Goal: Communication & Community: Answer question/provide support

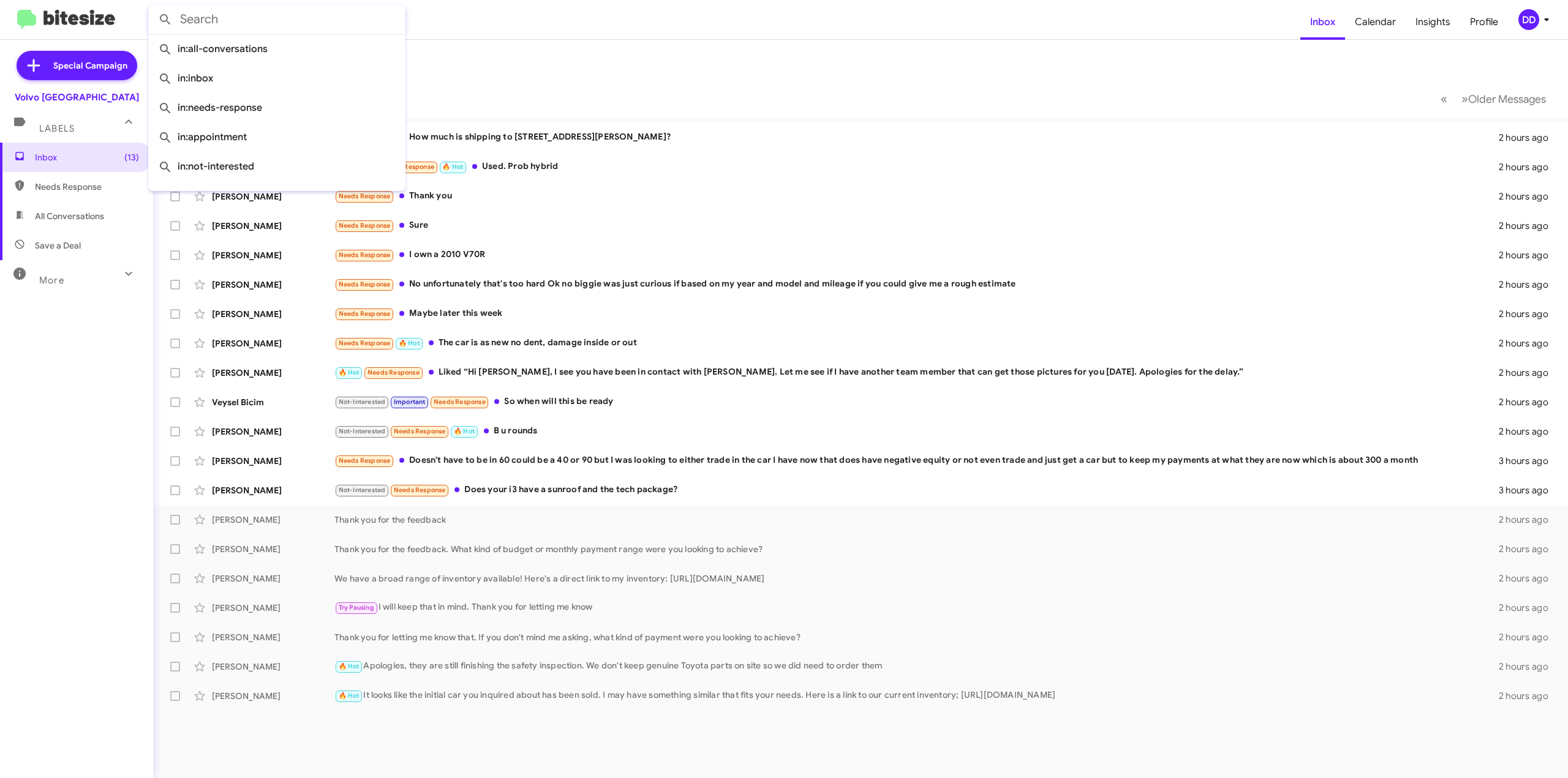
click at [512, 66] on mat-toolbar-row "Inbox" at bounding box center [860, 59] width 1415 height 39
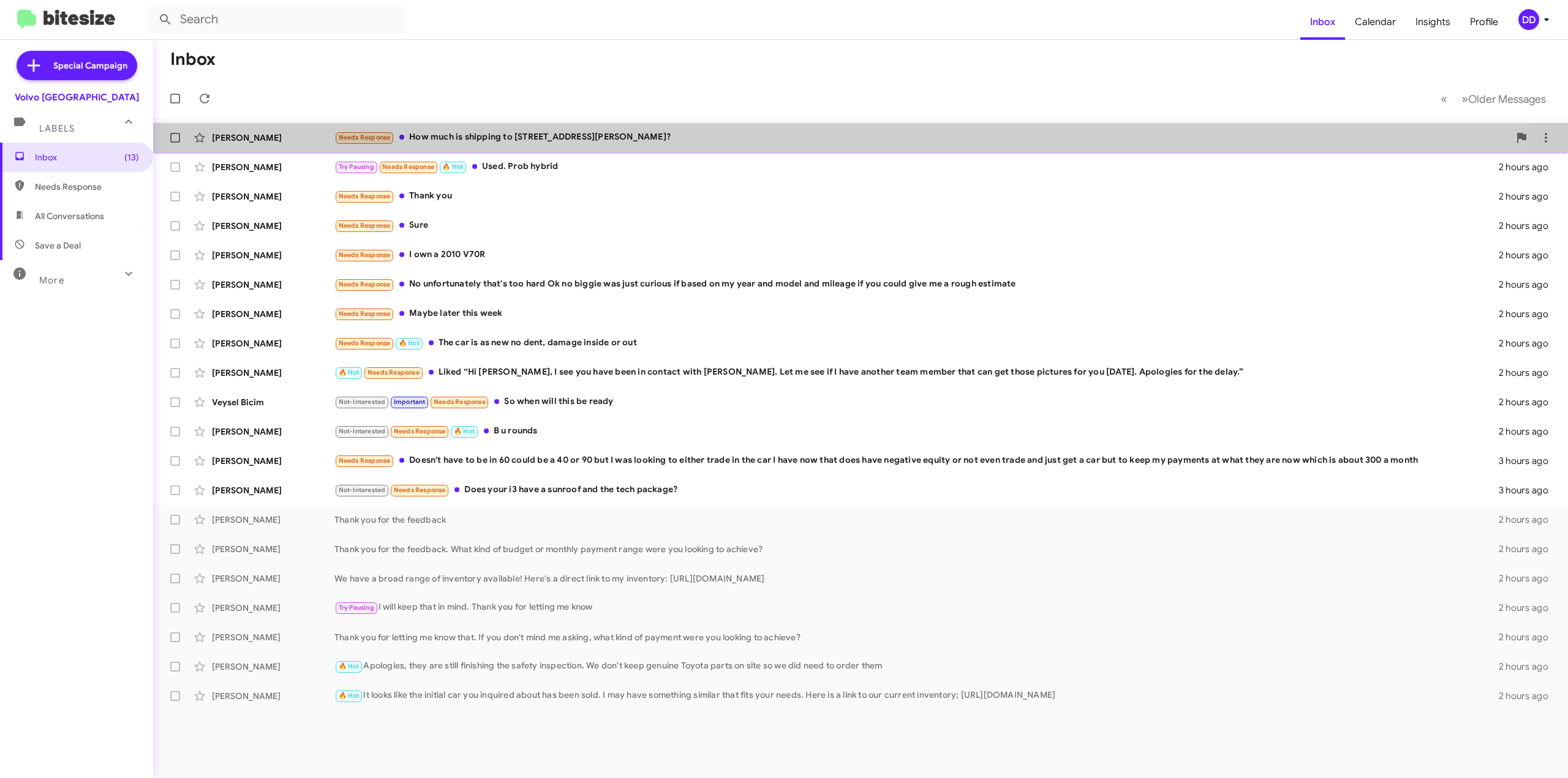
click at [772, 147] on div "[PERSON_NAME] Needs Response How much is shipping to [STREET_ADDRESS][PERSON_NA…" at bounding box center [860, 138] width 1395 height 25
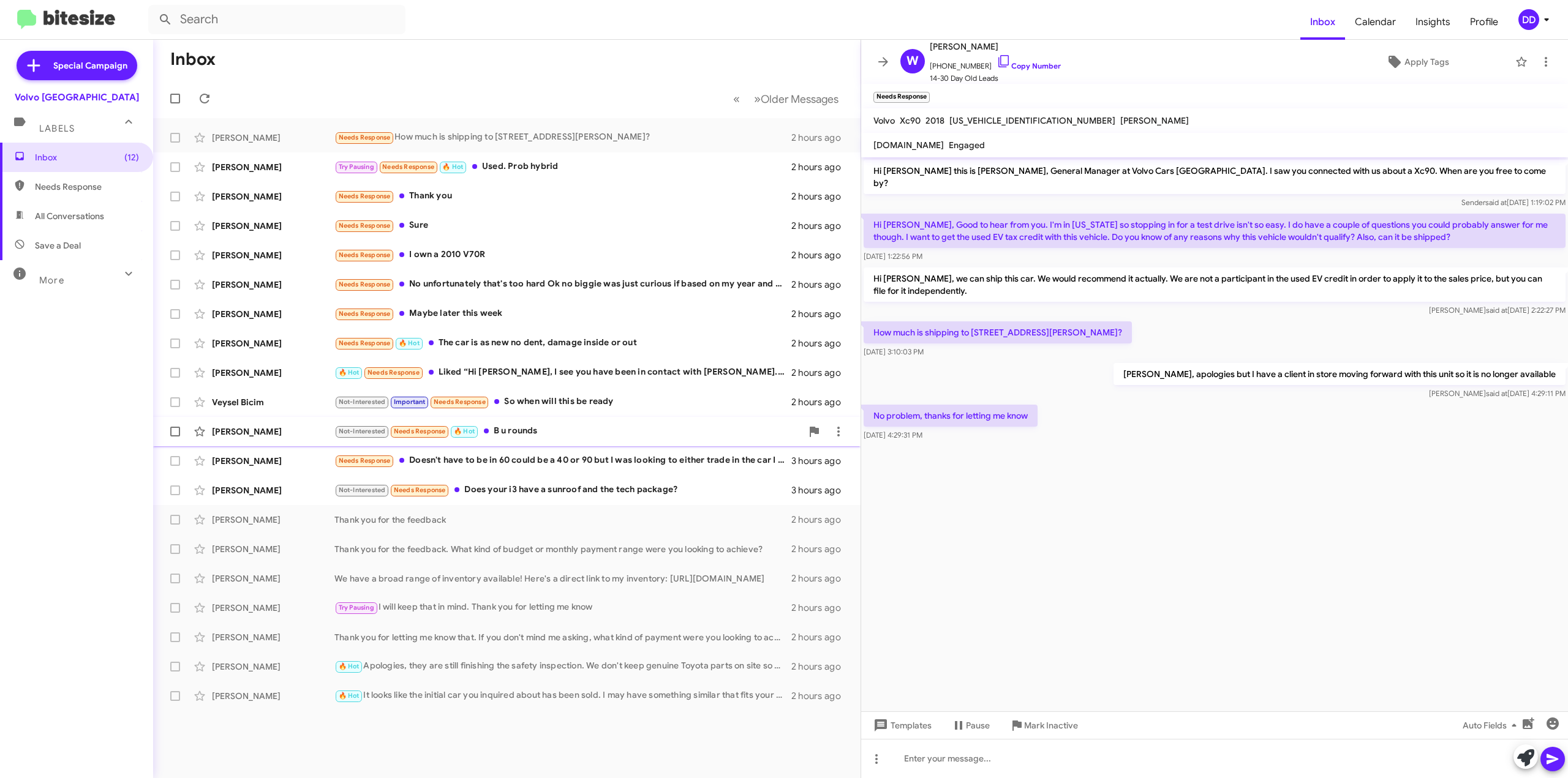
click at [601, 431] on div "Not-Interested Needs Response 🔥 Hot B u rounds" at bounding box center [568, 431] width 467 height 14
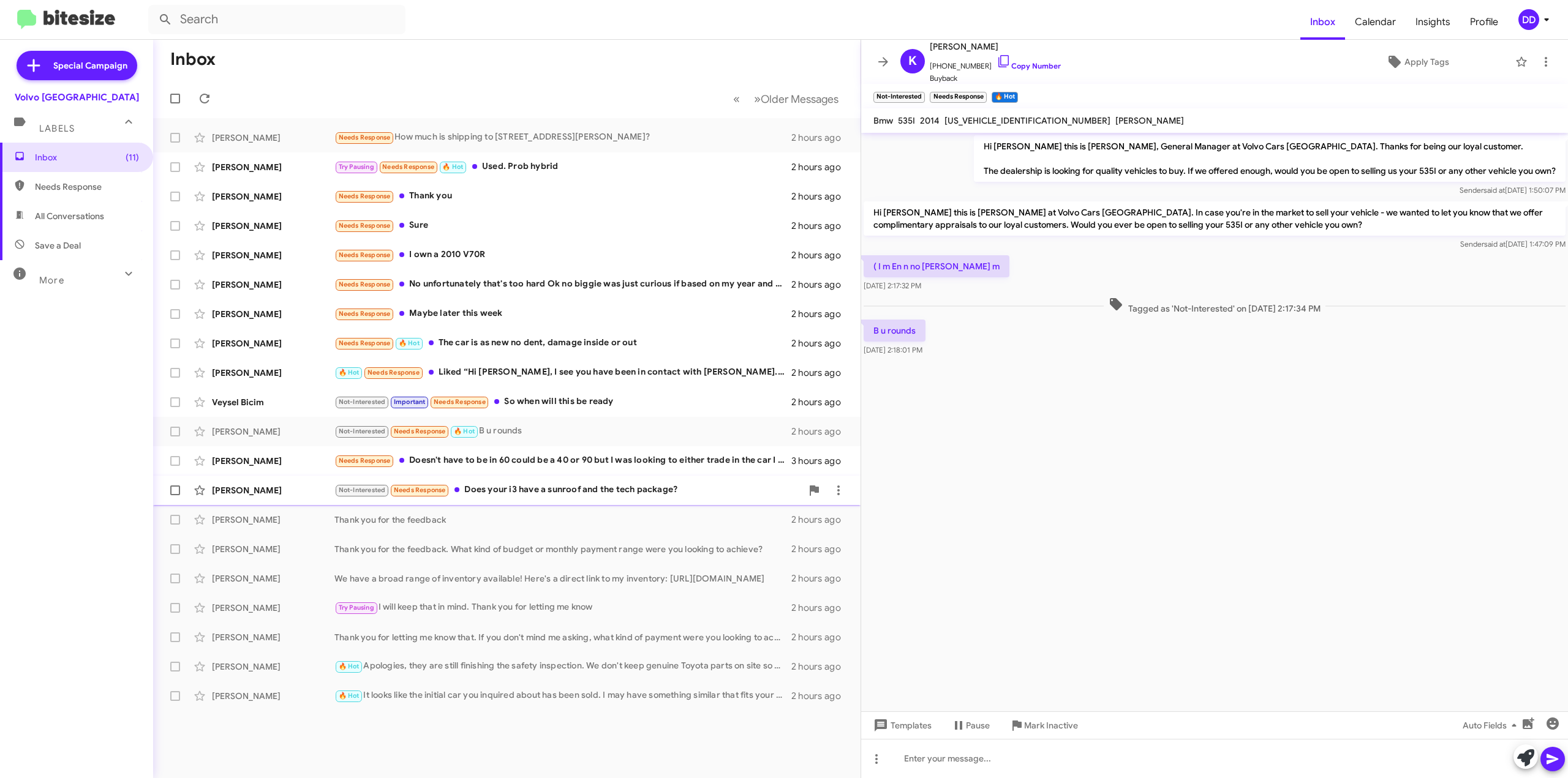
click at [578, 484] on div "Not-Interested Needs Response Does your i3 have a sunroof and the tech package?" at bounding box center [568, 490] width 467 height 14
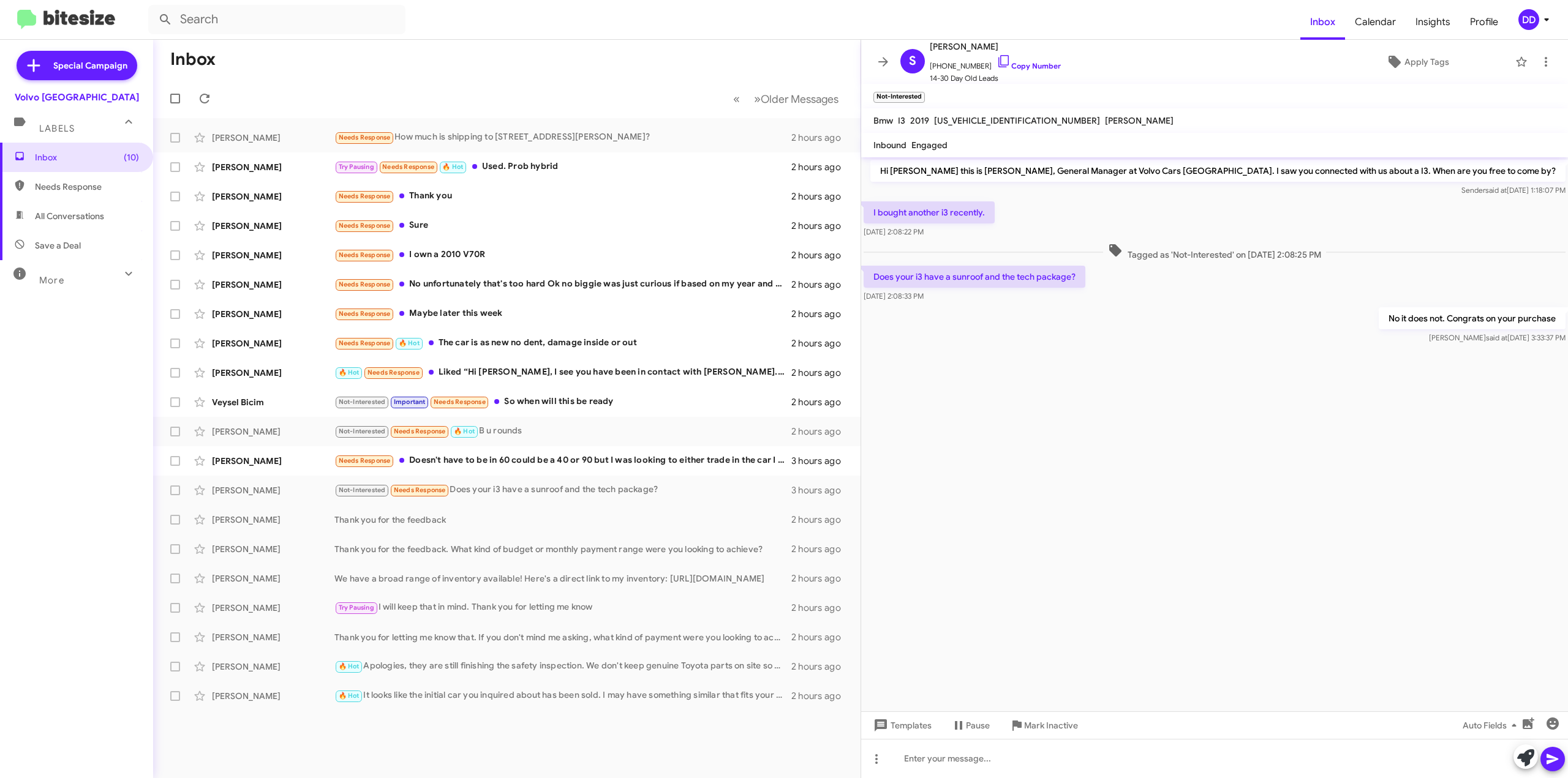
click at [988, 125] on span "[US_VEHICLE_IDENTIFICATION_NUMBER]" at bounding box center [1017, 121] width 166 height 11
copy span "[US_VEHICLE_IDENTIFICATION_NUMBER]"
